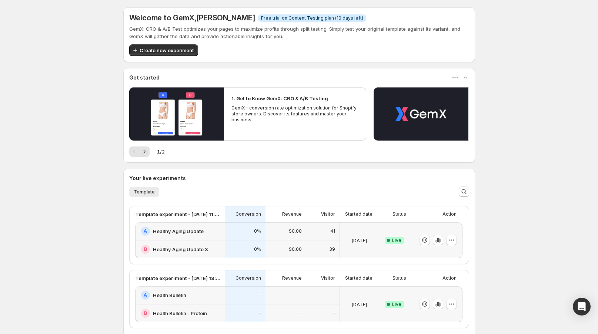
click at [187, 242] on div "B Healthy Aging Update 3" at bounding box center [180, 250] width 90 height 18
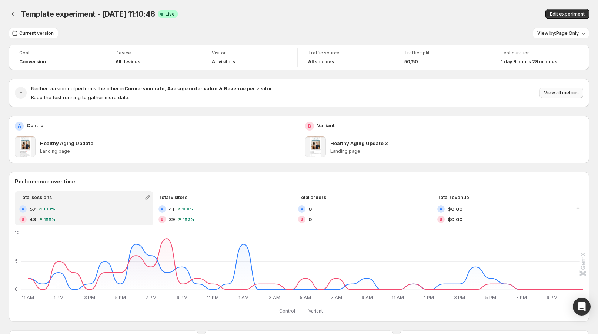
click at [563, 95] on span "View all metrics" at bounding box center [561, 93] width 35 height 6
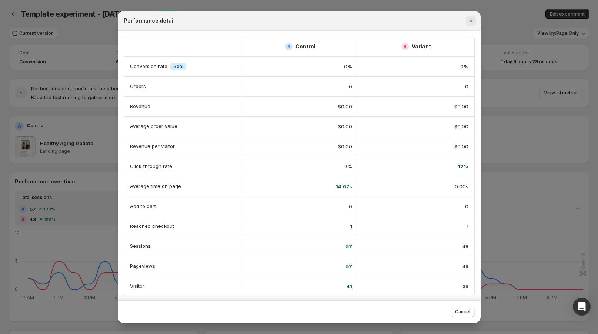
scroll to position [3, 0]
click at [475, 20] on button "Close" at bounding box center [471, 21] width 10 height 10
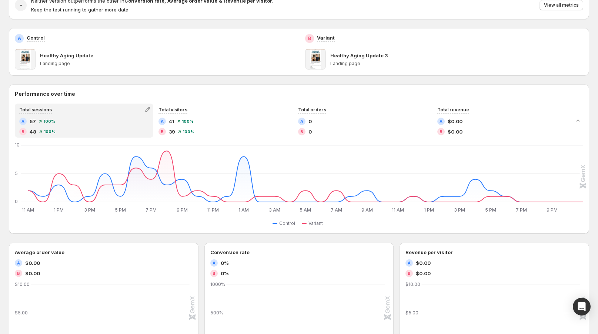
scroll to position [88, 0]
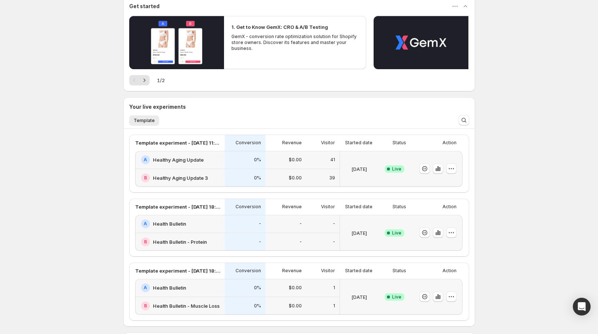
scroll to position [75, 0]
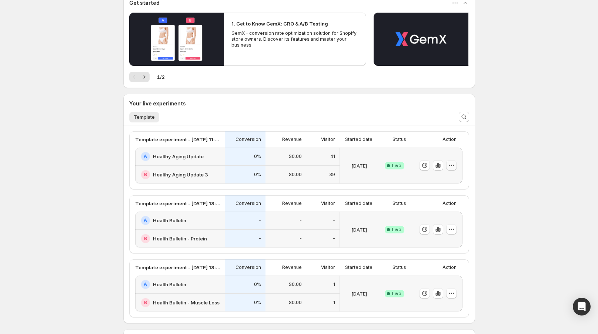
click at [455, 168] on icon "button" at bounding box center [451, 165] width 7 height 7
click at [431, 193] on span "Rename" at bounding box center [431, 193] width 19 height 6
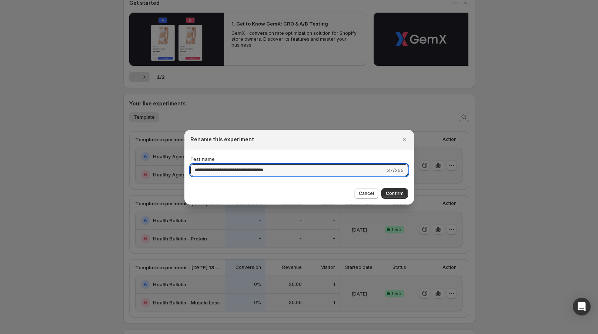
drag, startPoint x: 284, startPoint y: 171, endPoint x: 114, endPoint y: 177, distance: 170.0
type input "**********"
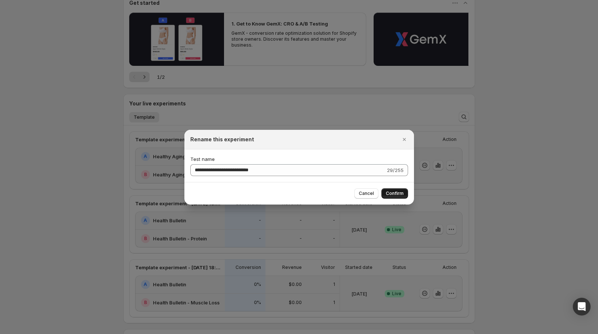
click at [391, 193] on span "Confirm" at bounding box center [395, 194] width 18 height 6
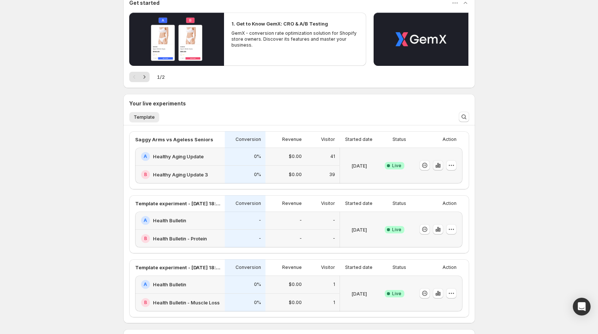
click at [438, 164] on icon "button" at bounding box center [437, 165] width 7 height 7
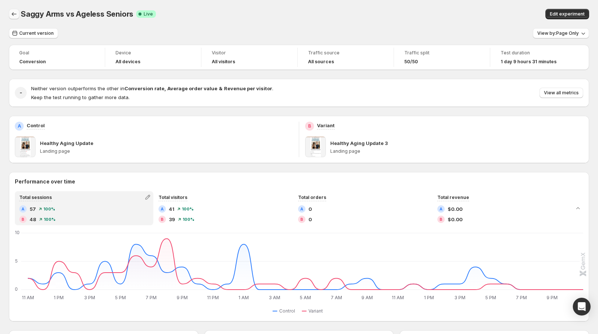
click at [14, 11] on icon "Back" at bounding box center [13, 13] width 7 height 7
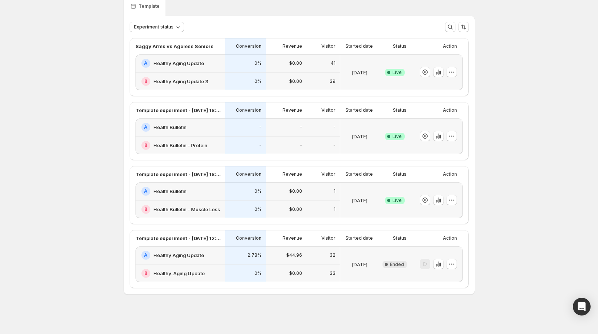
scroll to position [31, 0]
click at [287, 257] on div "$44.96" at bounding box center [286, 255] width 32 height 9
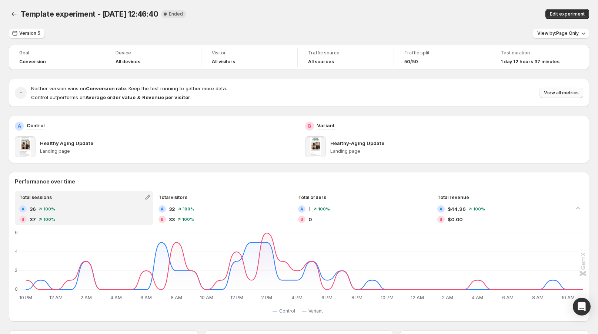
click at [557, 90] on span "View all metrics" at bounding box center [561, 93] width 35 height 6
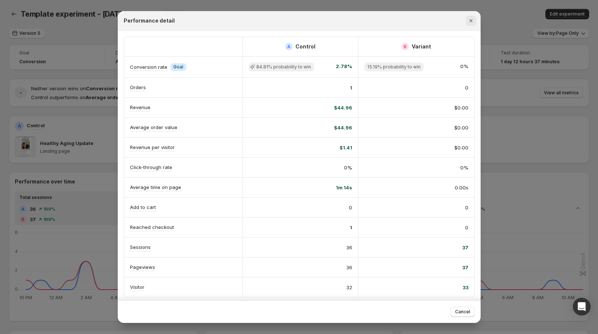
click at [468, 20] on icon "Close" at bounding box center [470, 20] width 7 height 7
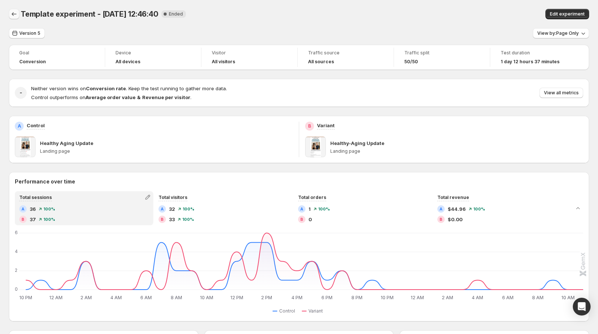
click at [15, 13] on icon "Back" at bounding box center [13, 13] width 7 height 7
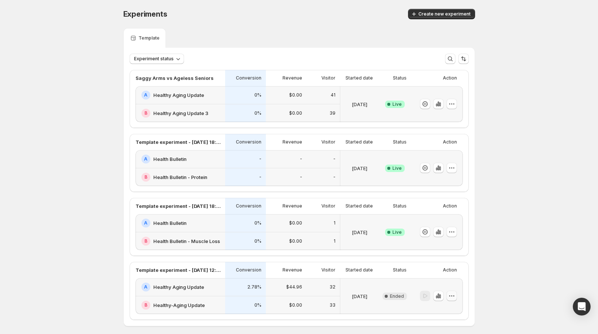
click at [452, 296] on icon "button" at bounding box center [451, 295] width 7 height 7
click at [452, 256] on span "Rename" at bounding box center [450, 256] width 19 height 6
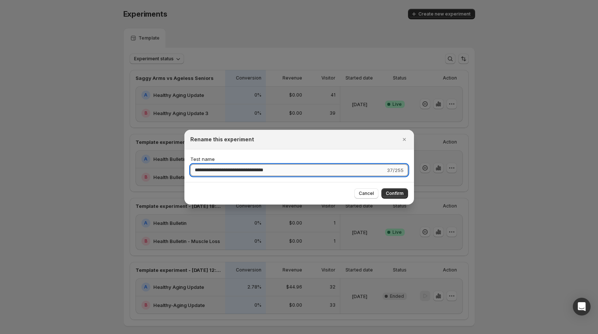
click at [260, 168] on input "**********" at bounding box center [287, 170] width 195 height 12
type input "**********"
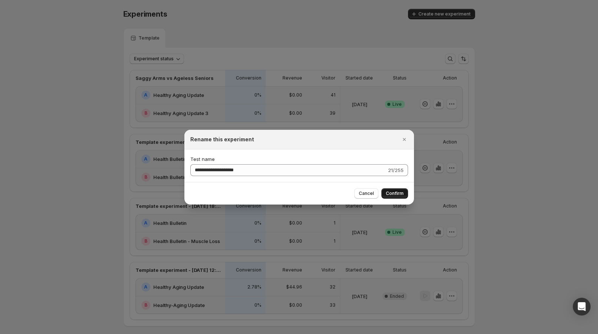
click at [394, 193] on span "Confirm" at bounding box center [395, 194] width 18 height 6
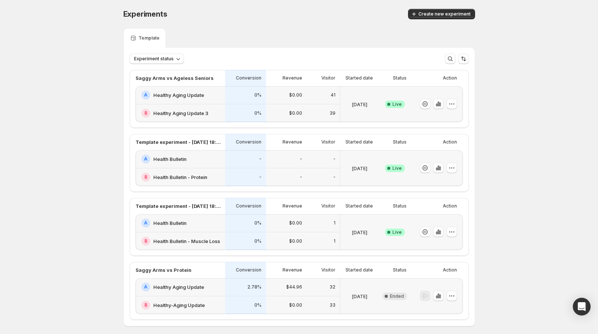
click at [246, 168] on div "-" at bounding box center [245, 177] width 41 height 18
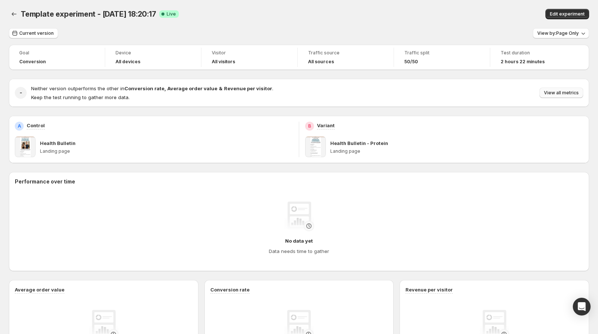
click at [566, 94] on span "View all metrics" at bounding box center [561, 93] width 35 height 6
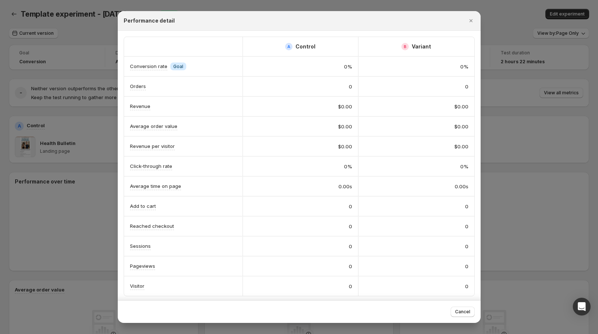
click at [373, 133] on div "$0.00" at bounding box center [416, 126] width 116 height 19
click at [507, 164] on div at bounding box center [299, 167] width 598 height 334
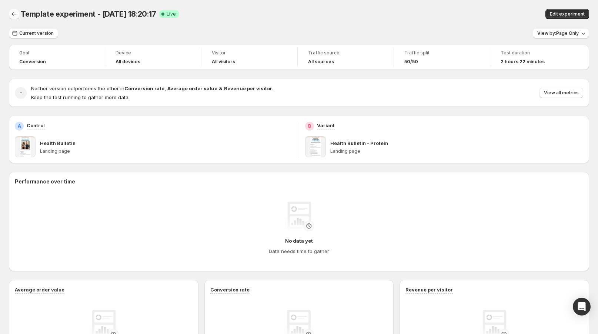
click at [13, 17] on icon "Back" at bounding box center [13, 13] width 7 height 7
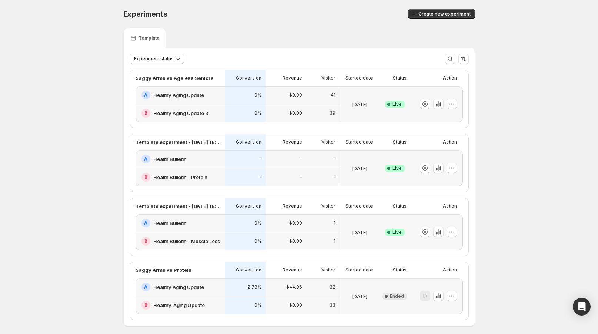
click at [193, 233] on div "B Health Bulletin - Muscle Loss" at bounding box center [181, 242] width 90 height 18
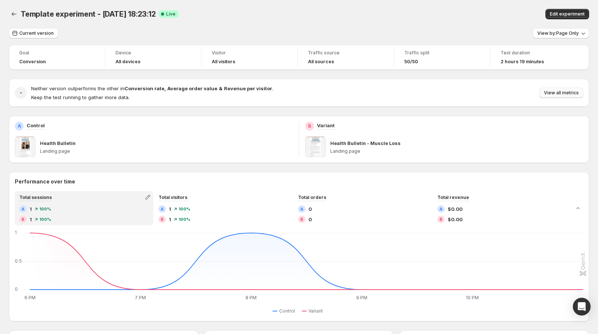
click at [557, 93] on span "View all metrics" at bounding box center [561, 93] width 35 height 6
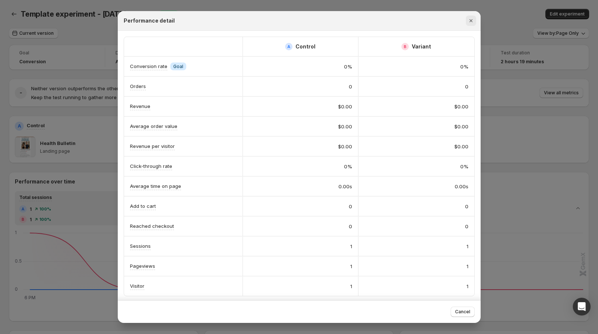
click at [471, 21] on icon "Close" at bounding box center [470, 20] width 3 height 3
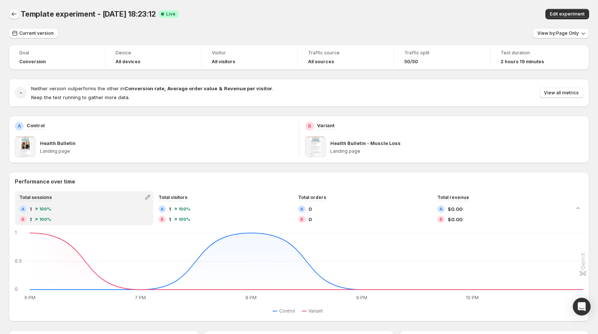
click at [16, 14] on icon "Back" at bounding box center [13, 13] width 7 height 7
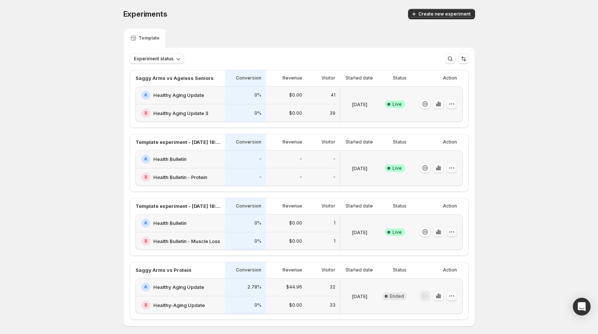
click at [457, 233] on button "button" at bounding box center [452, 232] width 10 height 10
click at [426, 260] on span "Rename" at bounding box center [431, 260] width 19 height 6
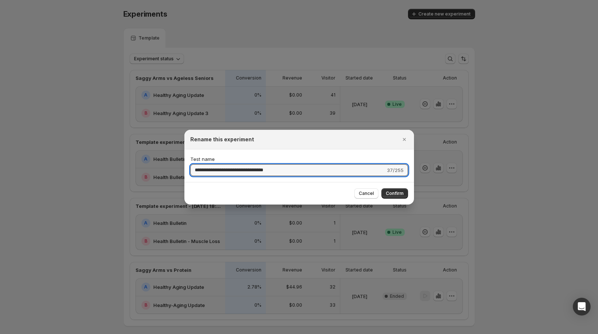
drag, startPoint x: 293, startPoint y: 170, endPoint x: 109, endPoint y: 170, distance: 184.4
type input "*"
type input "**********"
click at [394, 195] on span "Confirm" at bounding box center [395, 194] width 18 height 6
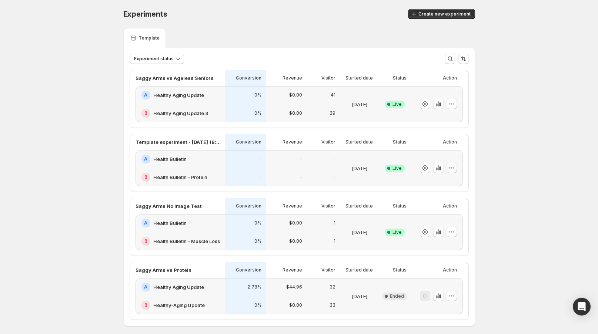
click at [452, 167] on icon "button" at bounding box center [451, 167] width 7 height 7
click at [434, 197] on span "Rename" at bounding box center [431, 196] width 19 height 6
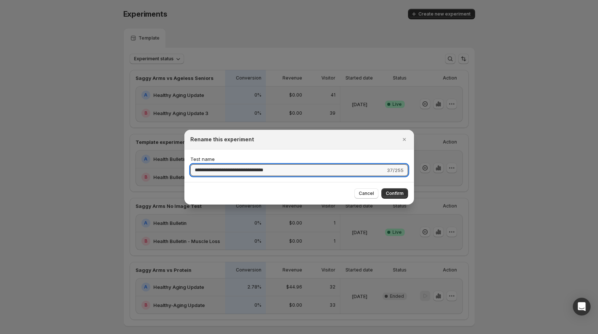
drag, startPoint x: 298, startPoint y: 169, endPoint x: 103, endPoint y: 178, distance: 195.7
type input "**********"
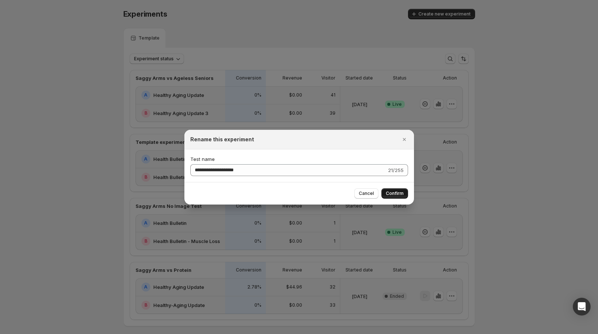
click at [389, 193] on span "Confirm" at bounding box center [395, 194] width 18 height 6
